Goal: Task Accomplishment & Management: Use online tool/utility

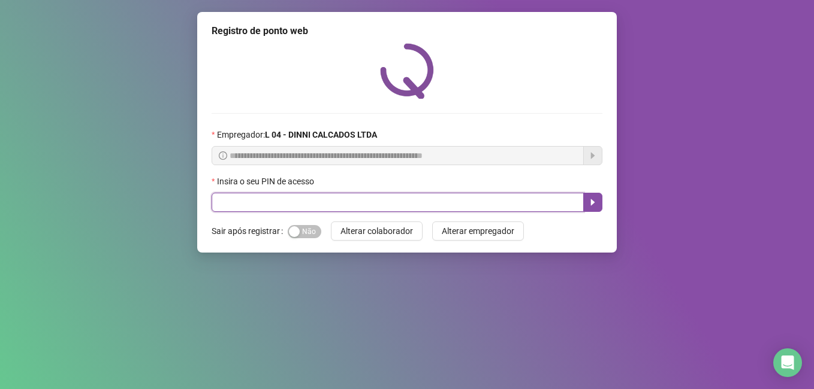
click at [285, 208] on input "text" at bounding box center [397, 202] width 372 height 19
type input "*****"
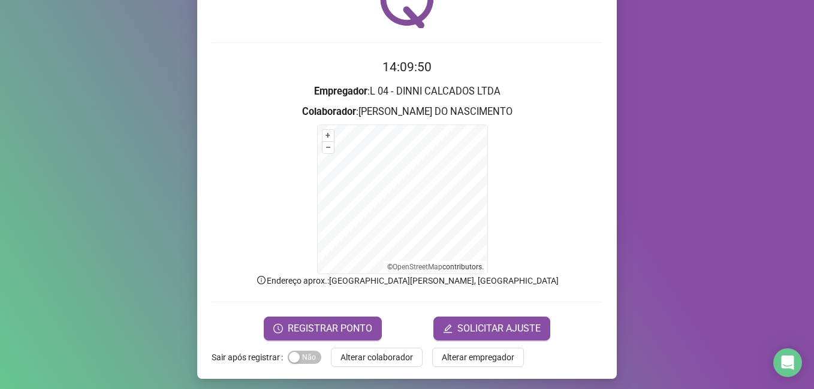
scroll to position [75, 0]
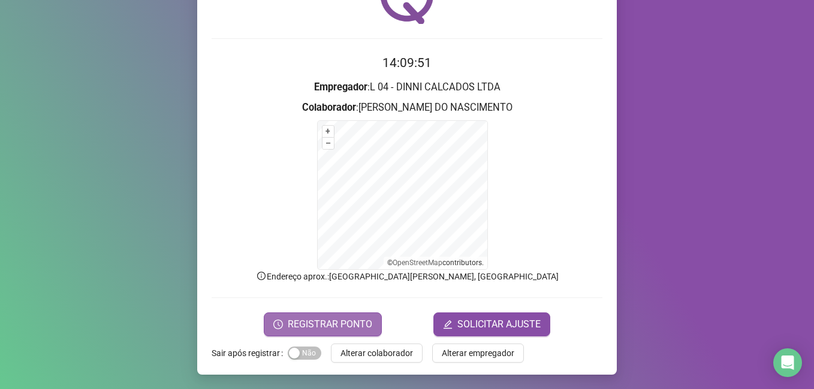
click at [314, 327] on span "REGISTRAR PONTO" at bounding box center [330, 325] width 84 height 14
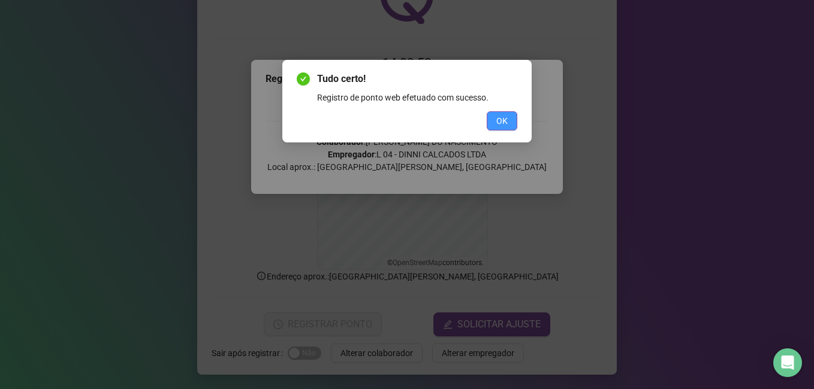
click at [502, 115] on span "OK" at bounding box center [501, 120] width 11 height 13
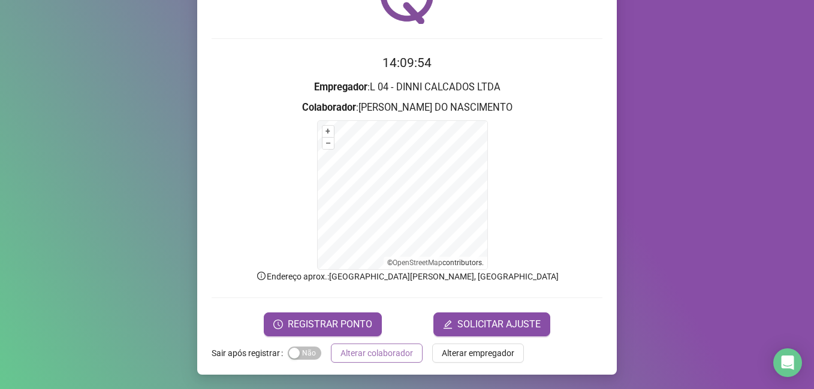
click at [353, 353] on span "Alterar colaborador" at bounding box center [376, 353] width 72 height 13
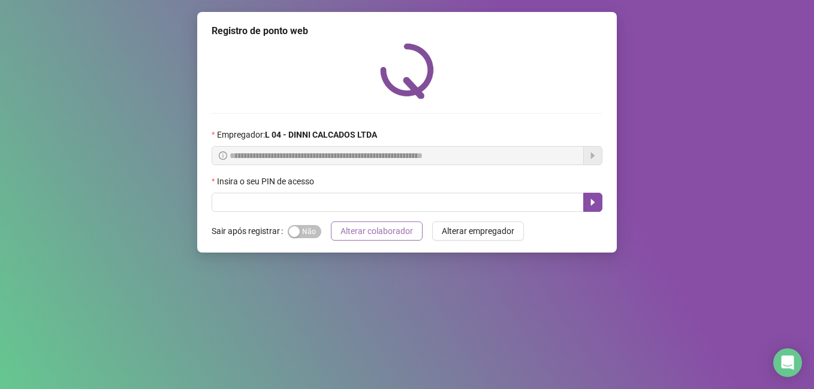
scroll to position [0, 0]
click at [282, 202] on input "text" at bounding box center [397, 202] width 372 height 19
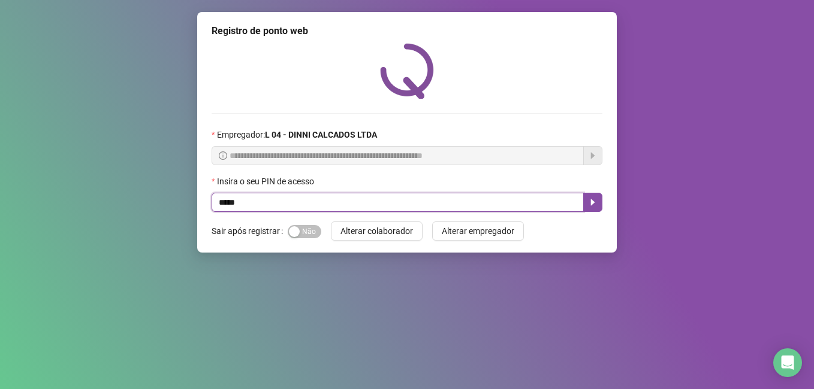
type input "*****"
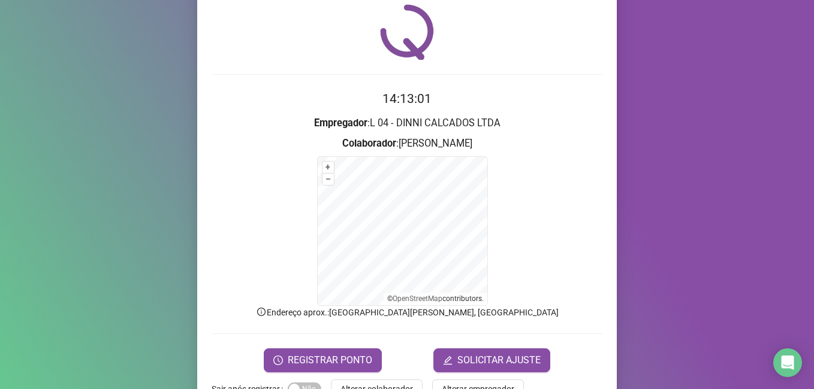
scroll to position [60, 0]
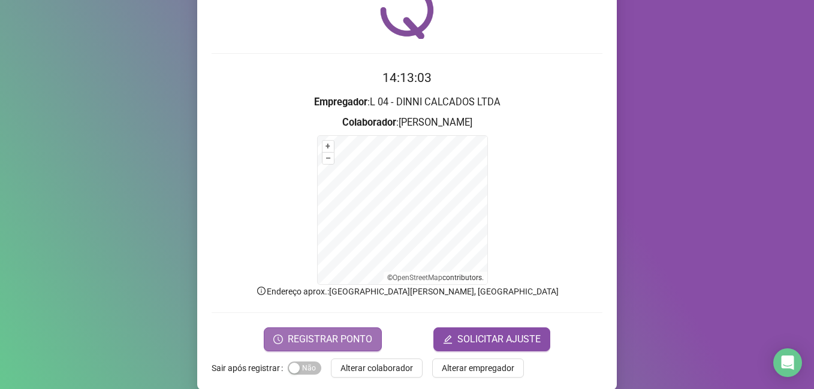
click at [309, 339] on span "REGISTRAR PONTO" at bounding box center [330, 339] width 84 height 14
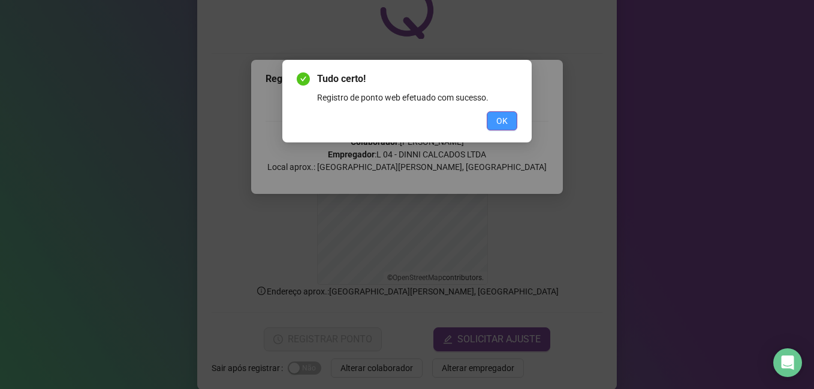
click at [497, 118] on span "OK" at bounding box center [501, 120] width 11 height 13
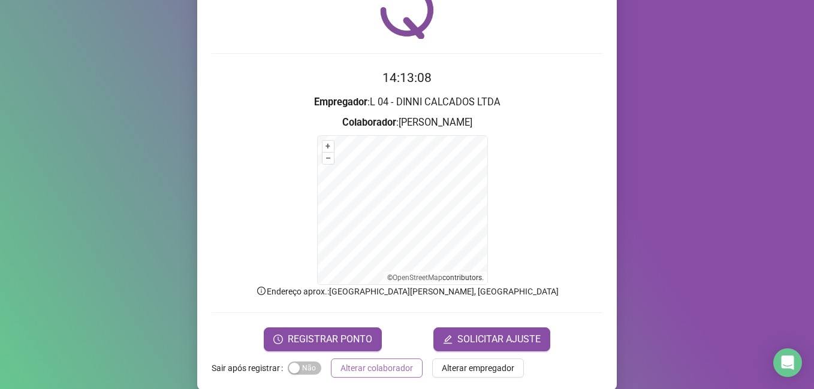
click at [371, 369] on span "Alterar colaborador" at bounding box center [376, 368] width 72 height 13
